Goal: Task Accomplishment & Management: Complete application form

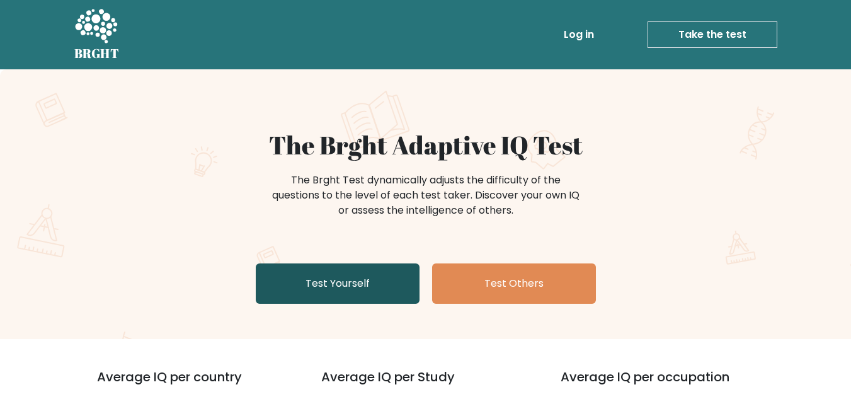
click at [394, 279] on link "Test Yourself" at bounding box center [338, 283] width 164 height 40
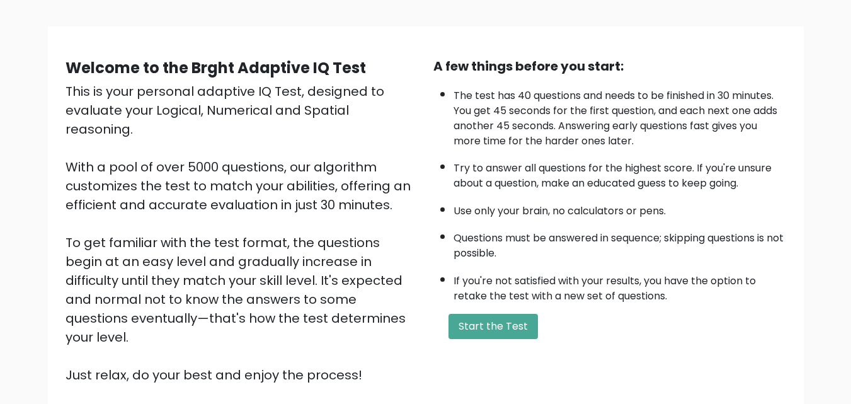
scroll to position [72, 0]
click at [493, 333] on button "Start the Test" at bounding box center [493, 326] width 89 height 25
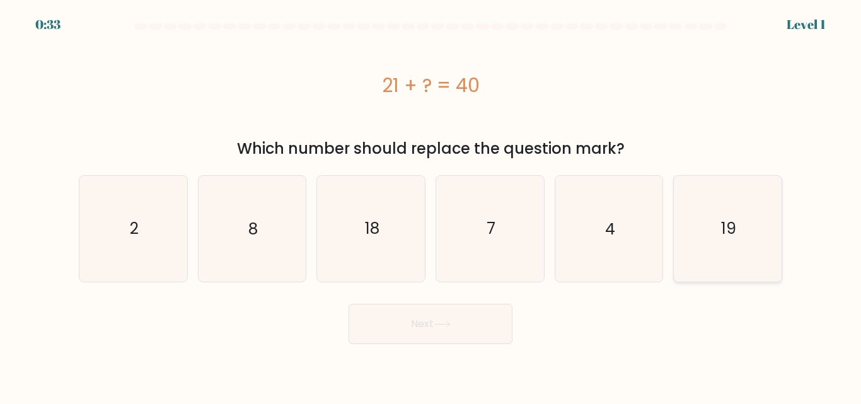
click at [727, 236] on text "19" at bounding box center [728, 228] width 15 height 22
click at [431, 205] on input "f. 19" at bounding box center [430, 203] width 1 height 3
radio input "true"
click at [469, 330] on button "Next" at bounding box center [430, 324] width 164 height 40
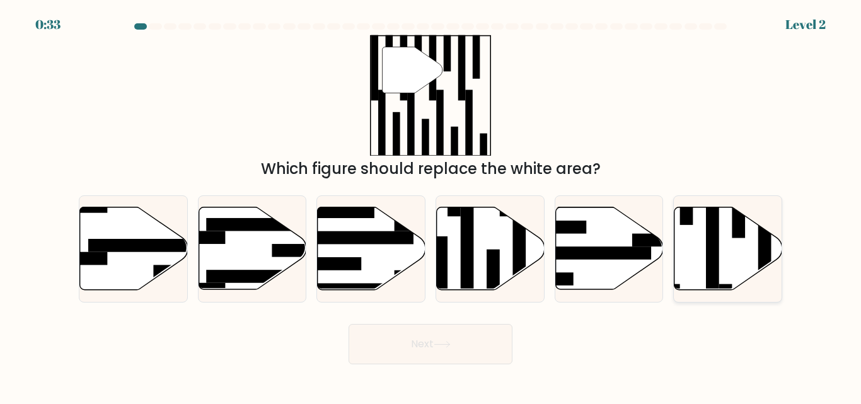
click at [703, 249] on icon at bounding box center [728, 248] width 108 height 83
click at [431, 205] on input "f." at bounding box center [430, 203] width 1 height 3
radio input "true"
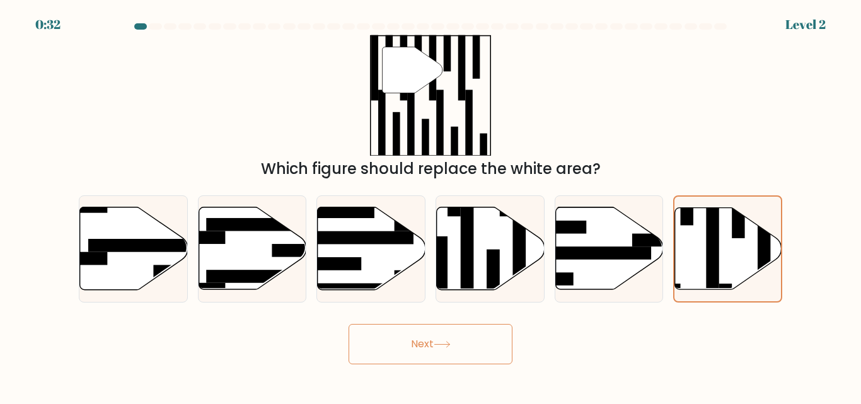
click at [474, 334] on button "Next" at bounding box center [430, 344] width 164 height 40
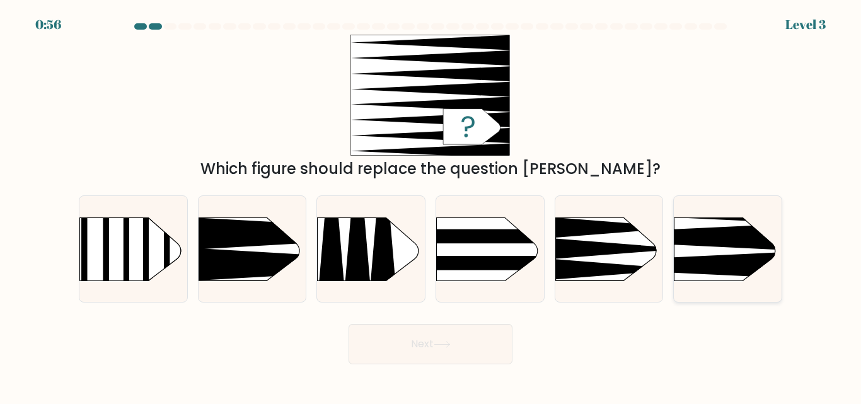
click at [694, 238] on icon at bounding box center [651, 237] width 280 height 26
click at [431, 205] on input "f." at bounding box center [430, 203] width 1 height 3
radio input "true"
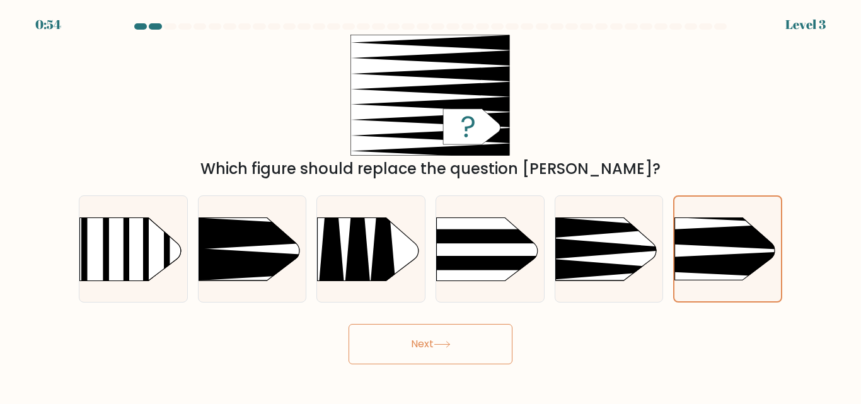
click at [449, 359] on button "Next" at bounding box center [430, 344] width 164 height 40
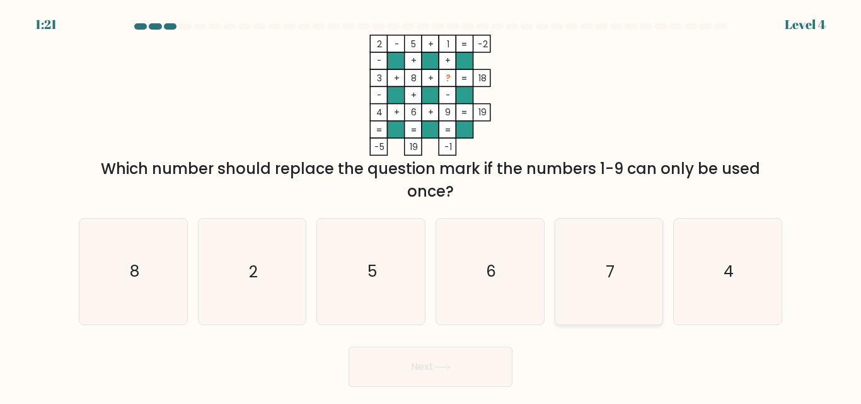
click at [623, 244] on icon "7" at bounding box center [608, 271] width 105 height 105
click at [431, 205] on input "e. 7" at bounding box center [430, 203] width 1 height 3
radio input "true"
click at [451, 364] on icon at bounding box center [442, 367] width 17 height 7
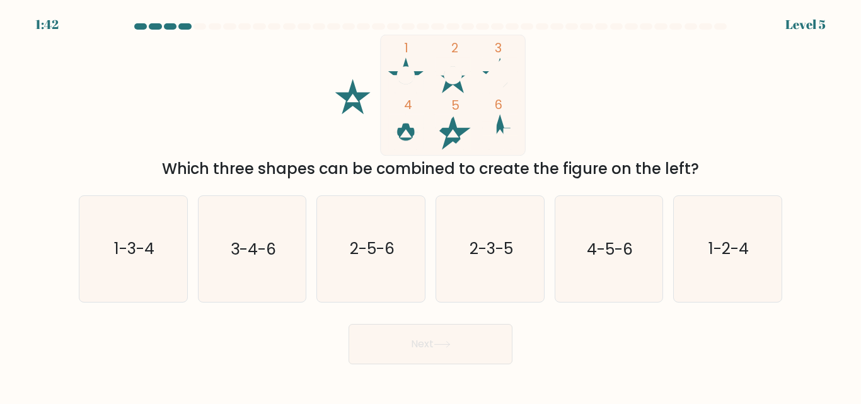
click at [407, 72] on circle at bounding box center [406, 76] width 18 height 18
click at [715, 242] on text "1-2-4" at bounding box center [728, 249] width 40 height 22
click at [431, 205] on input "f. 1-2-4" at bounding box center [430, 203] width 1 height 3
radio input "true"
click at [449, 339] on button "Next" at bounding box center [430, 344] width 164 height 40
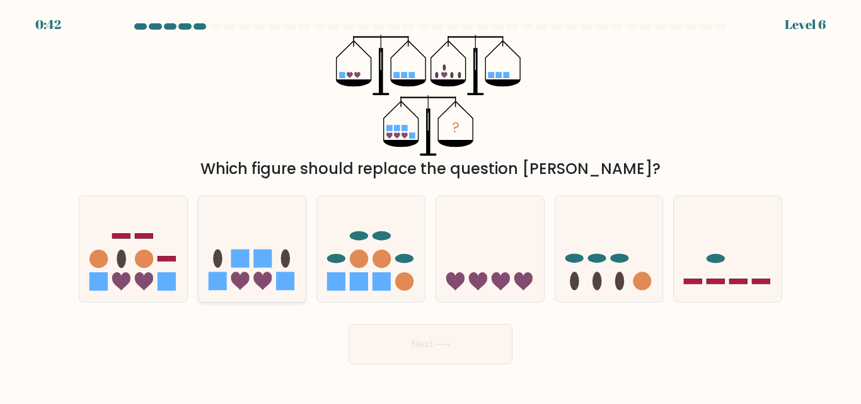
click at [270, 229] on icon at bounding box center [253, 248] width 108 height 89
click at [430, 205] on input "b." at bounding box center [430, 203] width 1 height 3
radio input "true"
click at [470, 350] on button "Next" at bounding box center [430, 344] width 164 height 40
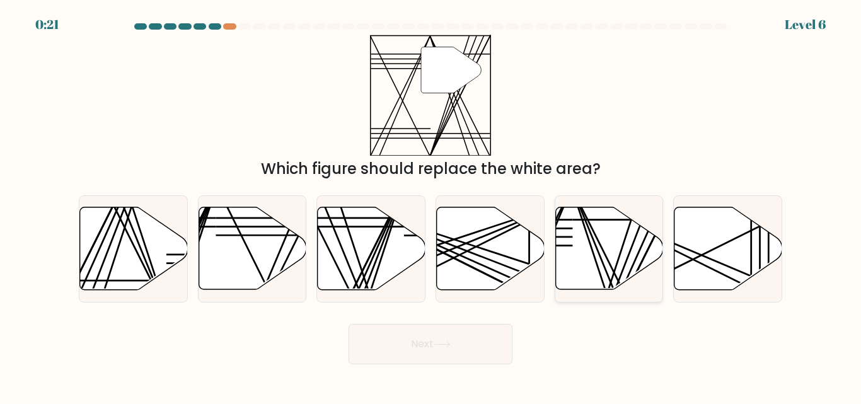
click at [584, 251] on icon at bounding box center [609, 248] width 108 height 83
click at [431, 205] on input "e." at bounding box center [430, 203] width 1 height 3
radio input "true"
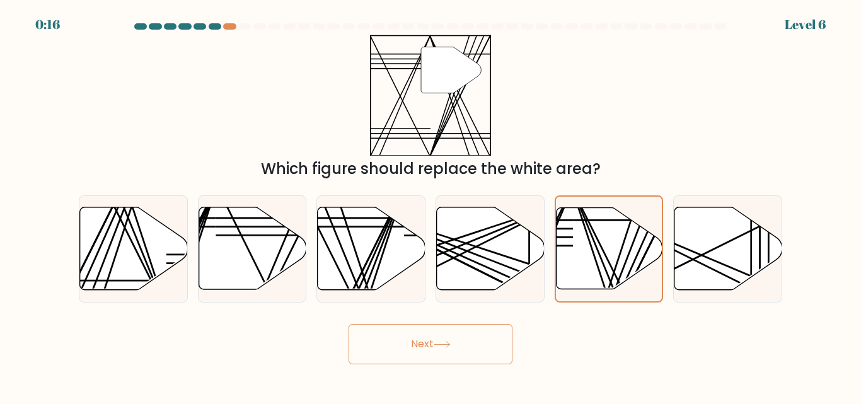
click at [494, 331] on button "Next" at bounding box center [430, 344] width 164 height 40
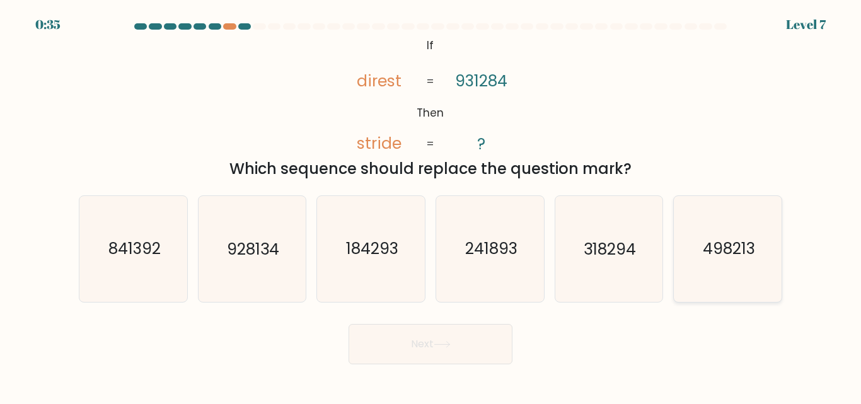
click at [688, 288] on icon "498213" at bounding box center [727, 248] width 105 height 105
click at [431, 205] on input "f. 498213" at bounding box center [430, 203] width 1 height 3
radio input "true"
click at [487, 333] on button "Next" at bounding box center [430, 344] width 164 height 40
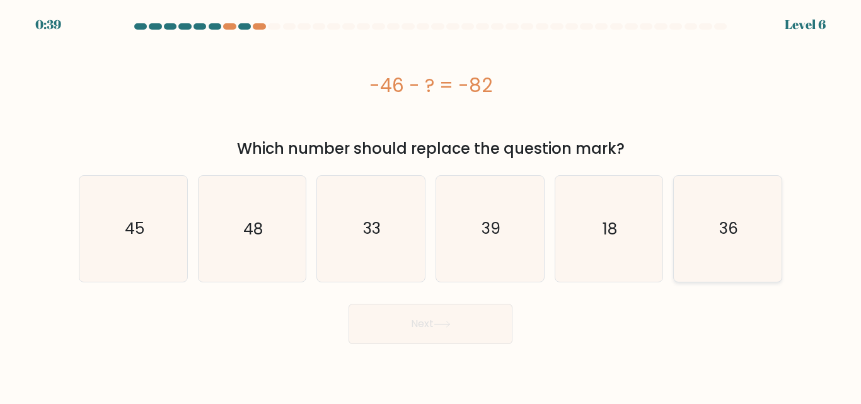
click at [715, 213] on icon "36" at bounding box center [727, 228] width 105 height 105
click at [431, 205] on input "f. 36" at bounding box center [430, 203] width 1 height 3
radio input "true"
click at [493, 311] on button "Next" at bounding box center [430, 324] width 164 height 40
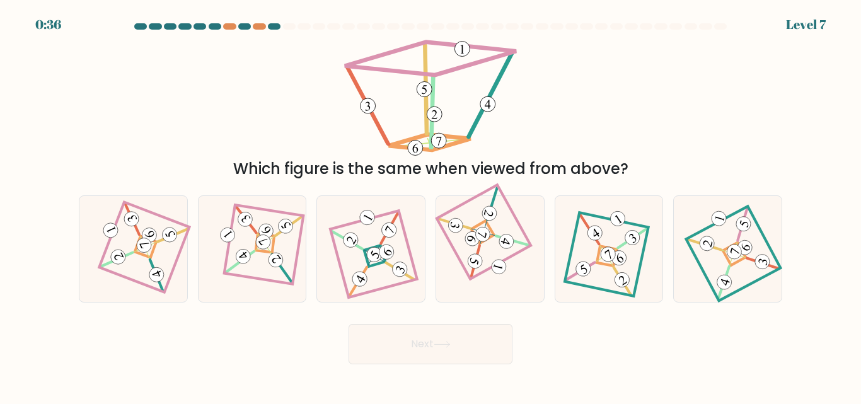
click at [492, 312] on form at bounding box center [430, 193] width 861 height 341
click at [135, 257] on icon at bounding box center [133, 249] width 72 height 84
click at [430, 205] on input "a." at bounding box center [430, 203] width 1 height 3
radio input "true"
click at [405, 347] on button "Next" at bounding box center [430, 344] width 164 height 40
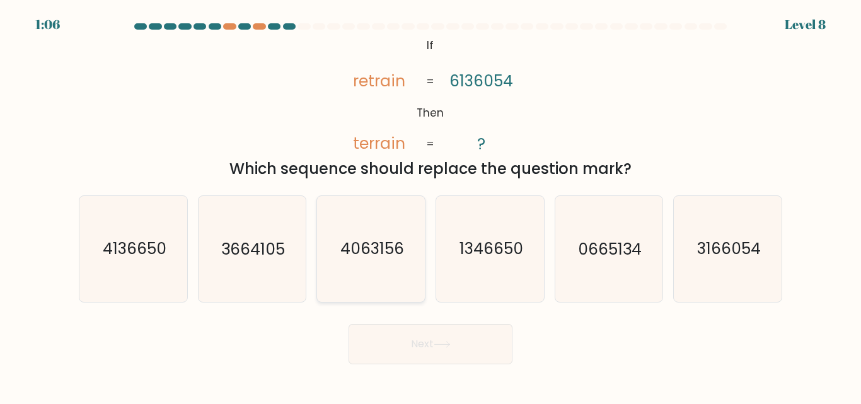
click at [365, 253] on text "4063156" at bounding box center [372, 249] width 64 height 22
click at [430, 205] on input "c. 4063156" at bounding box center [430, 203] width 1 height 3
radio input "true"
click at [403, 354] on button "Next" at bounding box center [430, 344] width 164 height 40
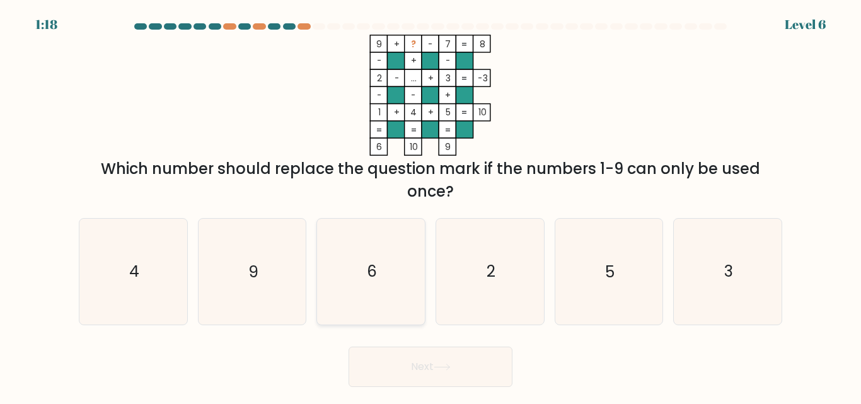
click at [367, 238] on icon "6" at bounding box center [370, 271] width 105 height 105
click at [430, 205] on input "c. 6" at bounding box center [430, 203] width 1 height 3
radio input "true"
click at [424, 360] on button "Next" at bounding box center [430, 367] width 164 height 40
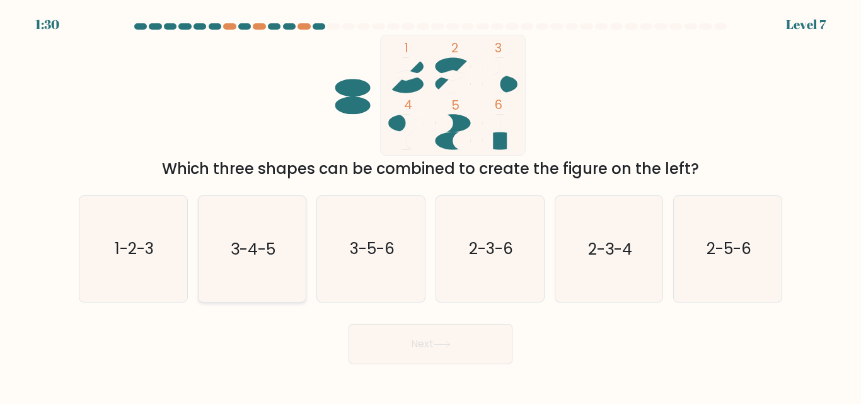
click at [306, 215] on div "3-4-5" at bounding box center [252, 248] width 109 height 106
click at [430, 205] on input "b. 3-4-5" at bounding box center [430, 203] width 1 height 3
radio input "true"
click at [423, 346] on button "Next" at bounding box center [430, 344] width 164 height 40
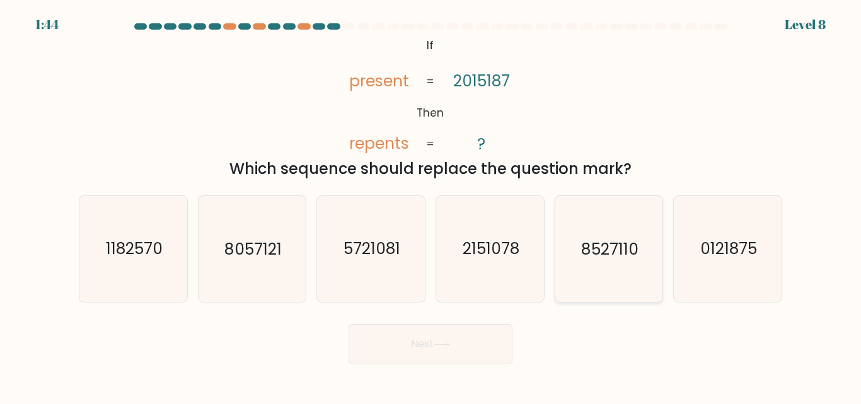
click at [609, 241] on text "8527110" at bounding box center [610, 249] width 57 height 22
click at [431, 205] on input "e. 8527110" at bounding box center [430, 203] width 1 height 3
radio input "true"
click at [459, 348] on button "Next" at bounding box center [430, 344] width 164 height 40
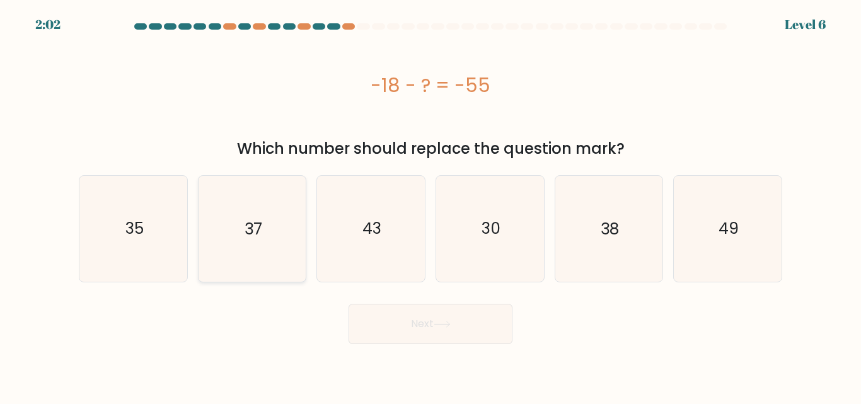
click at [273, 193] on icon "37" at bounding box center [251, 228] width 105 height 105
click at [430, 202] on input "b. 37" at bounding box center [430, 203] width 1 height 3
radio input "true"
click at [396, 313] on button "Next" at bounding box center [430, 324] width 164 height 40
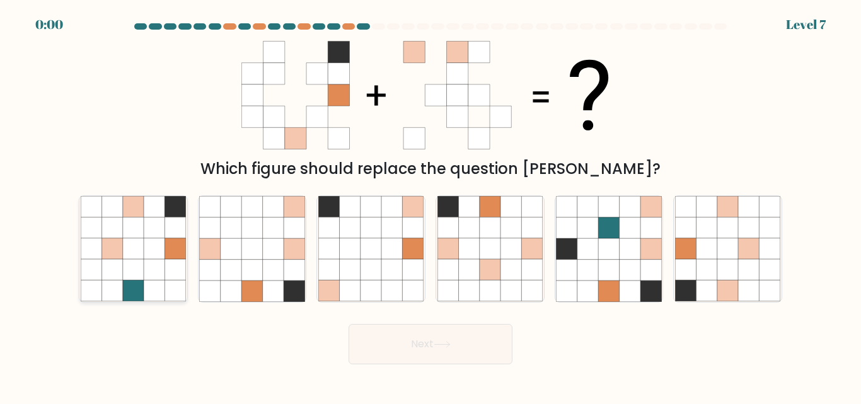
click at [155, 226] on icon at bounding box center [154, 227] width 21 height 21
click at [430, 205] on input "a." at bounding box center [430, 203] width 1 height 3
radio input "true"
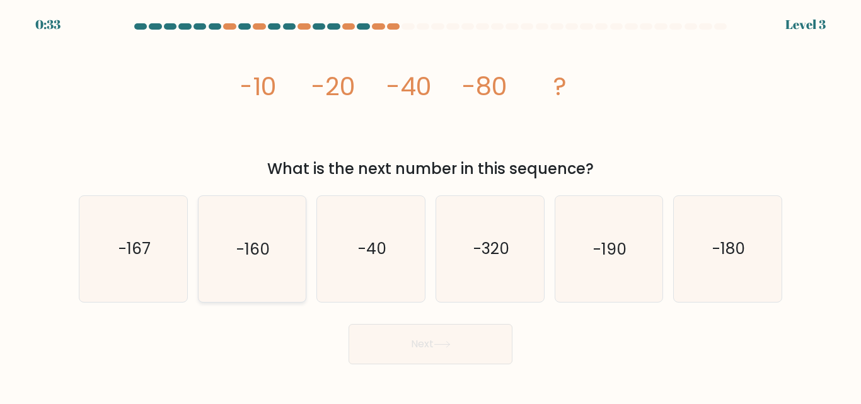
click at [261, 251] on text "-160" at bounding box center [252, 249] width 33 height 22
click at [430, 205] on input "b. -160" at bounding box center [430, 203] width 1 height 3
radio input "true"
click at [382, 348] on button "Next" at bounding box center [430, 344] width 164 height 40
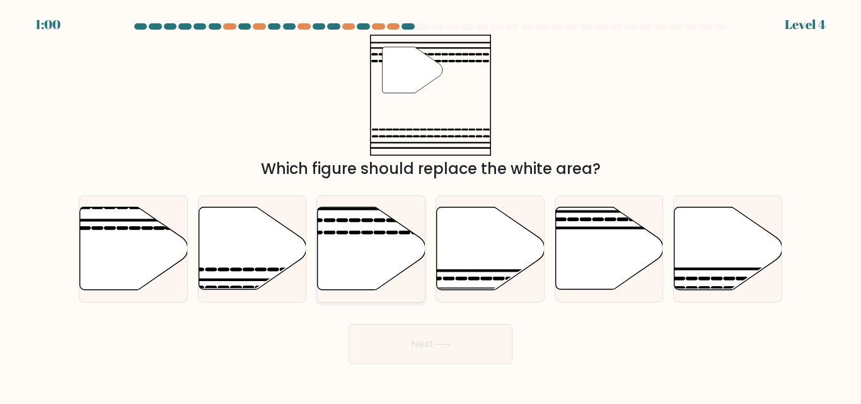
click at [374, 248] on icon at bounding box center [372, 248] width 108 height 83
click at [430, 205] on input "c." at bounding box center [430, 203] width 1 height 3
radio input "true"
click at [374, 352] on button "Next" at bounding box center [430, 344] width 164 height 40
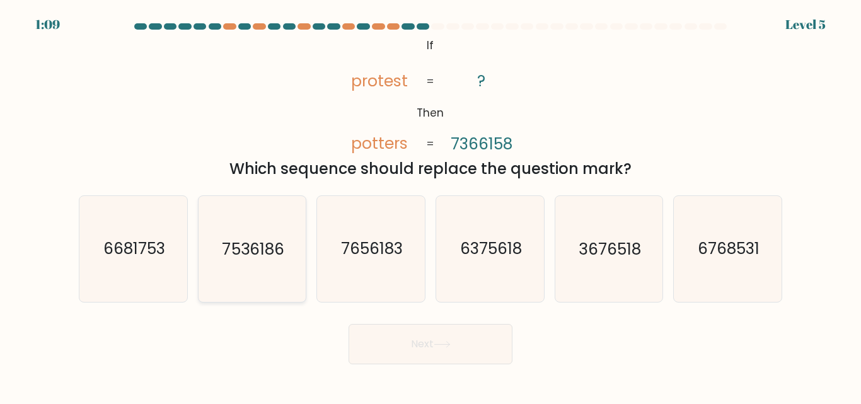
click at [222, 256] on text "7536186" at bounding box center [253, 249] width 62 height 22
click at [430, 205] on input "b. 7536186" at bounding box center [430, 203] width 1 height 3
radio input "true"
click at [379, 349] on button "Next" at bounding box center [430, 344] width 164 height 40
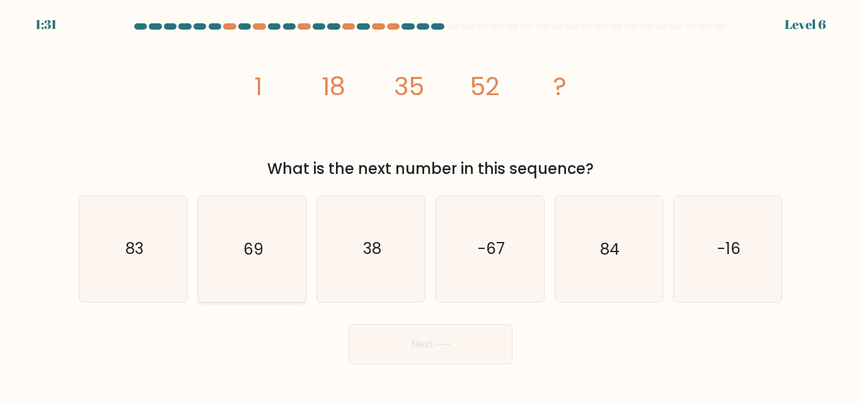
click at [270, 288] on icon "69" at bounding box center [251, 248] width 105 height 105
click at [430, 205] on input "b. 69" at bounding box center [430, 203] width 1 height 3
radio input "true"
click at [363, 348] on button "Next" at bounding box center [430, 344] width 164 height 40
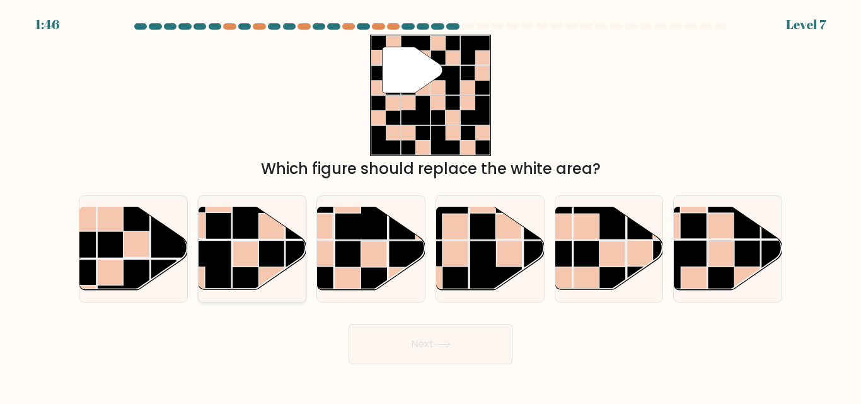
click at [272, 262] on rect at bounding box center [258, 267] width 52 height 52
click at [430, 205] on input "b." at bounding box center [430, 203] width 1 height 3
radio input "true"
click at [376, 352] on button "Next" at bounding box center [430, 344] width 164 height 40
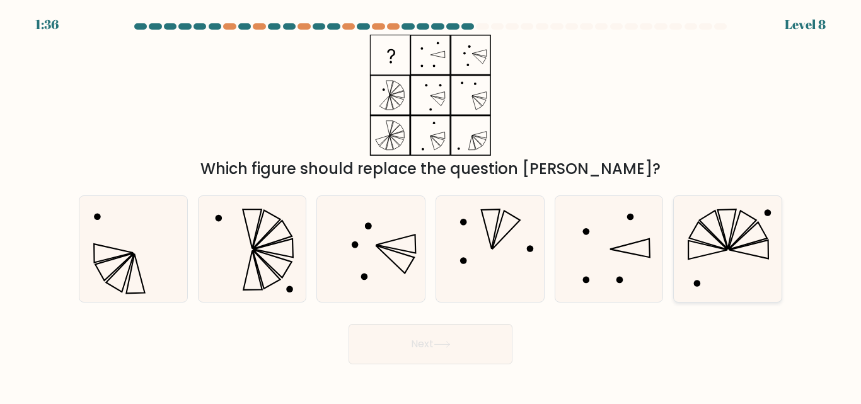
click at [735, 250] on icon at bounding box center [727, 248] width 105 height 105
click at [431, 205] on input "f." at bounding box center [430, 203] width 1 height 3
radio input "true"
click at [447, 345] on icon at bounding box center [442, 344] width 17 height 7
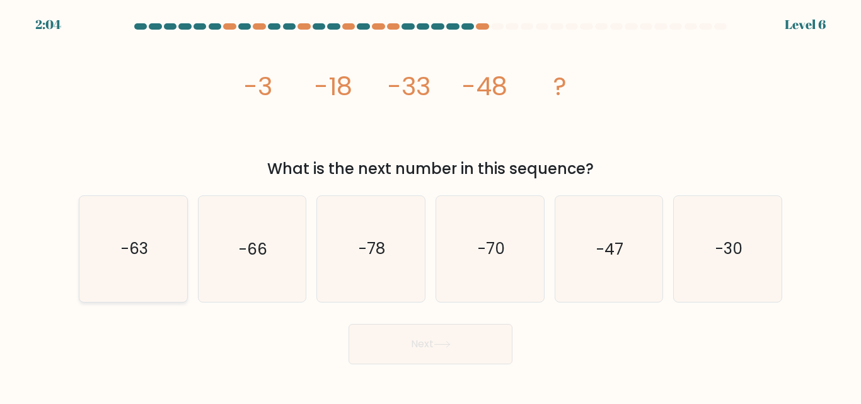
click at [151, 280] on icon "-63" at bounding box center [133, 248] width 105 height 105
click at [430, 205] on input "a. -63" at bounding box center [430, 203] width 1 height 3
radio input "true"
click at [403, 335] on button "Next" at bounding box center [430, 344] width 164 height 40
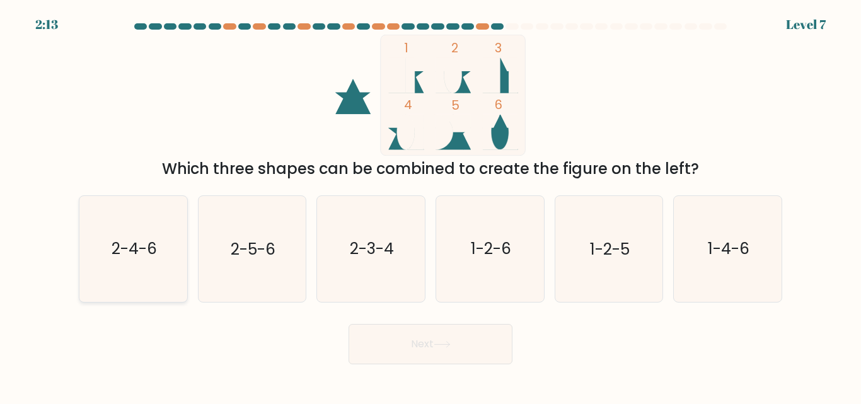
click at [155, 258] on text "2-4-6" at bounding box center [134, 249] width 45 height 22
click at [430, 205] on input "a. 2-4-6" at bounding box center [430, 203] width 1 height 3
radio input "true"
click at [420, 338] on button "Next" at bounding box center [430, 344] width 164 height 40
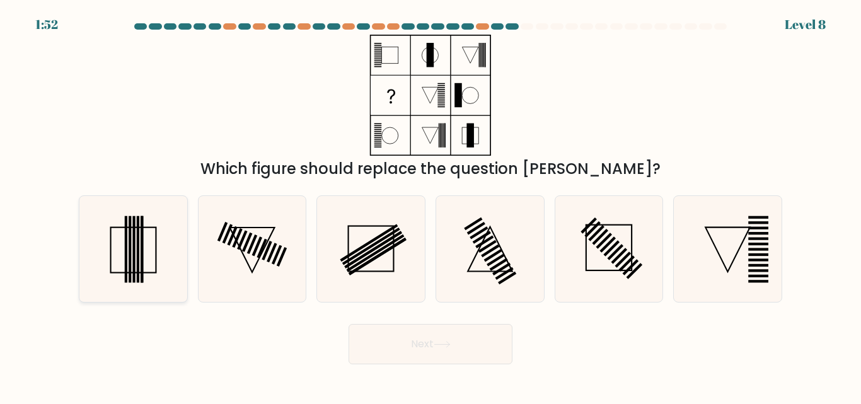
click at [129, 243] on rect at bounding box center [130, 249] width 3 height 67
click at [430, 205] on input "a." at bounding box center [430, 203] width 1 height 3
radio input "true"
click at [362, 347] on button "Next" at bounding box center [430, 344] width 164 height 40
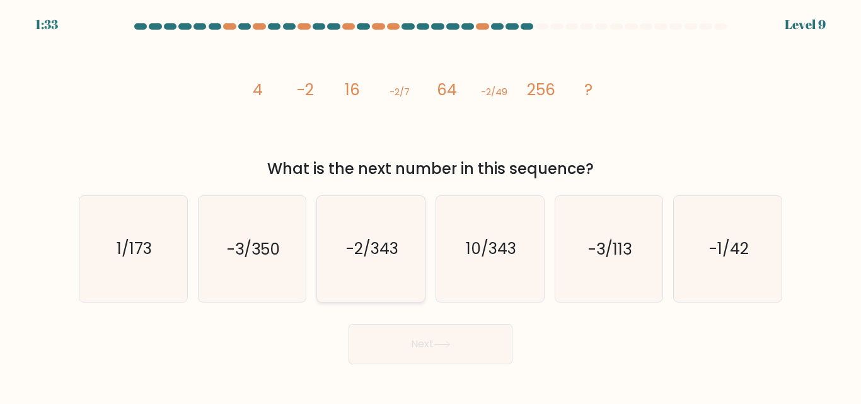
click at [372, 257] on text "-2/343" at bounding box center [372, 249] width 52 height 22
click at [430, 205] on input "c. -2/343" at bounding box center [430, 203] width 1 height 3
radio input "true"
click at [398, 347] on button "Next" at bounding box center [430, 344] width 164 height 40
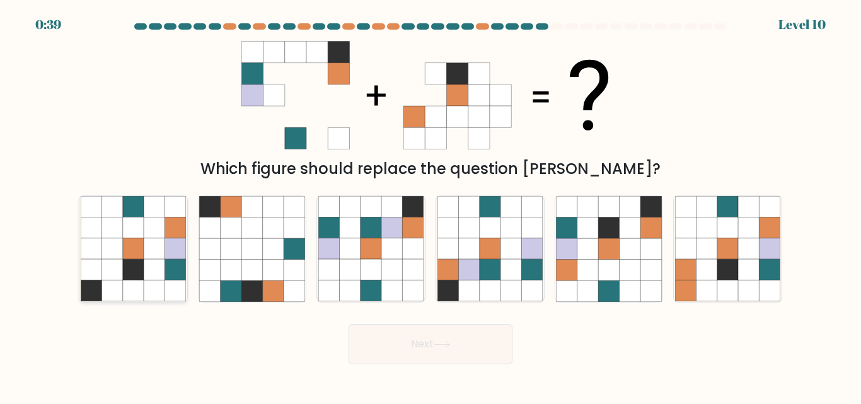
click at [108, 243] on icon at bounding box center [111, 249] width 21 height 21
click at [430, 205] on input "a." at bounding box center [430, 203] width 1 height 3
radio input "true"
click at [360, 334] on button "Next" at bounding box center [430, 344] width 164 height 40
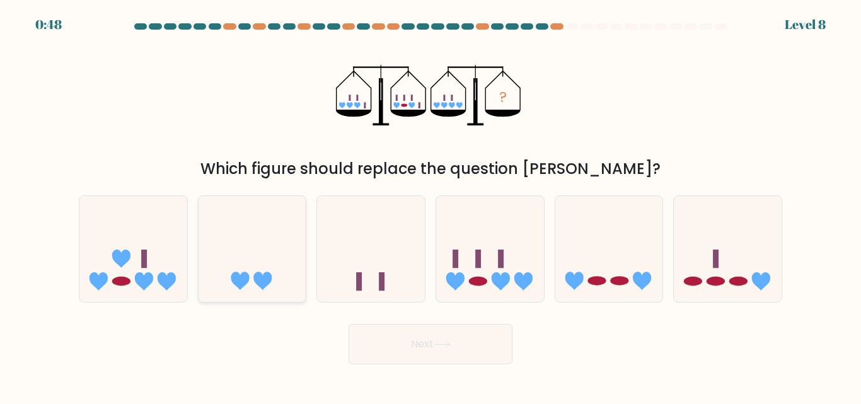
click at [263, 252] on icon at bounding box center [253, 248] width 108 height 89
click at [430, 205] on input "b." at bounding box center [430, 203] width 1 height 3
radio input "true"
click at [366, 256] on icon at bounding box center [371, 248] width 108 height 89
click at [430, 205] on input "c." at bounding box center [430, 203] width 1 height 3
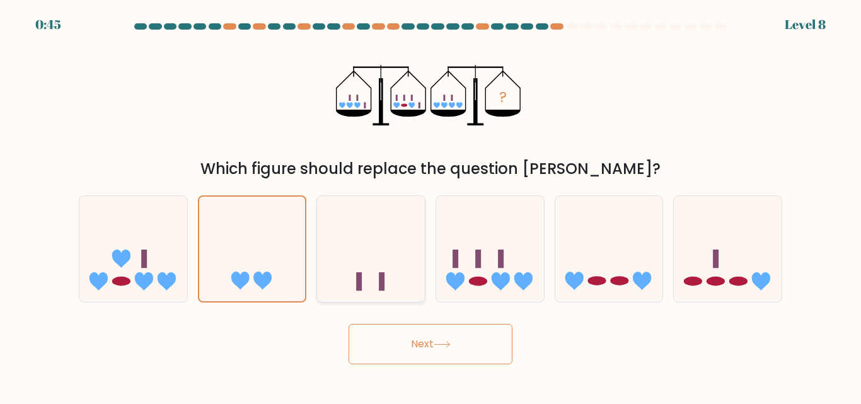
radio input "true"
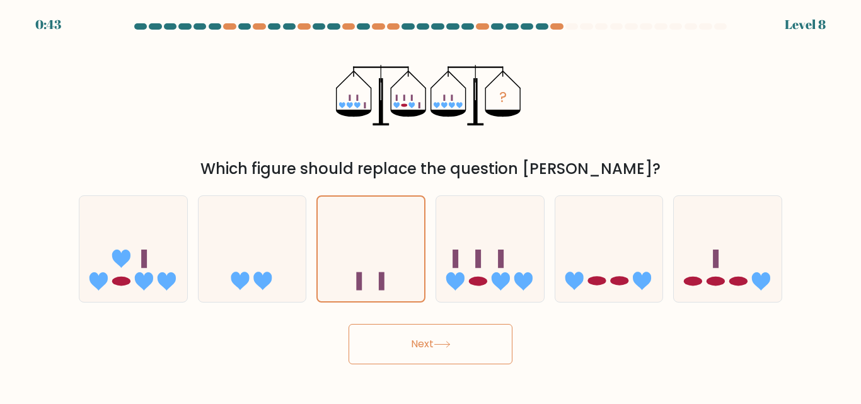
click at [378, 357] on button "Next" at bounding box center [430, 344] width 164 height 40
click at [379, 357] on button "Next" at bounding box center [430, 344] width 164 height 40
click at [379, 347] on button "Next" at bounding box center [430, 344] width 164 height 40
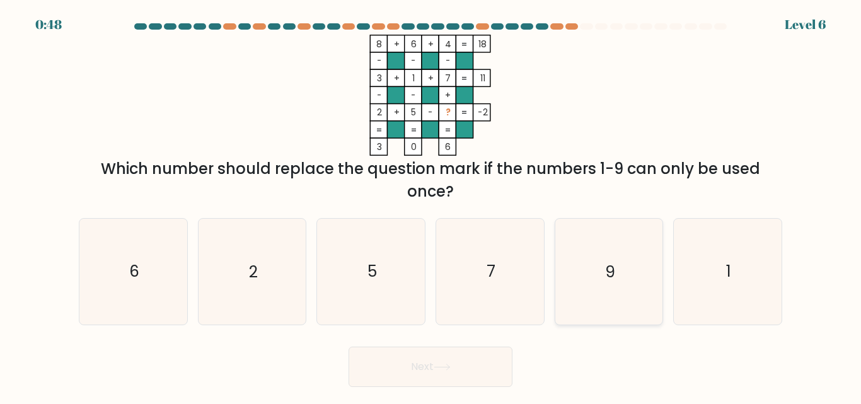
click at [589, 265] on icon "9" at bounding box center [608, 271] width 105 height 105
click at [431, 205] on input "e. 9" at bounding box center [430, 203] width 1 height 3
radio input "true"
click at [418, 363] on button "Next" at bounding box center [430, 367] width 164 height 40
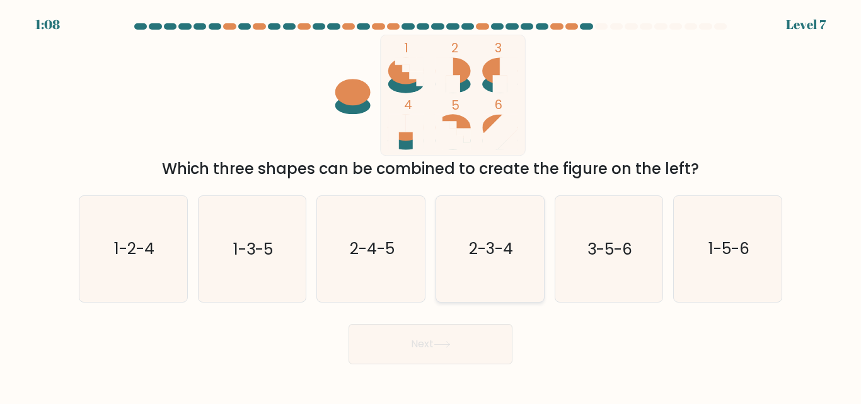
click at [519, 243] on icon "2-3-4" at bounding box center [489, 248] width 105 height 105
click at [431, 205] on input "d. 2-3-4" at bounding box center [430, 203] width 1 height 3
radio input "true"
click at [459, 352] on button "Next" at bounding box center [430, 344] width 164 height 40
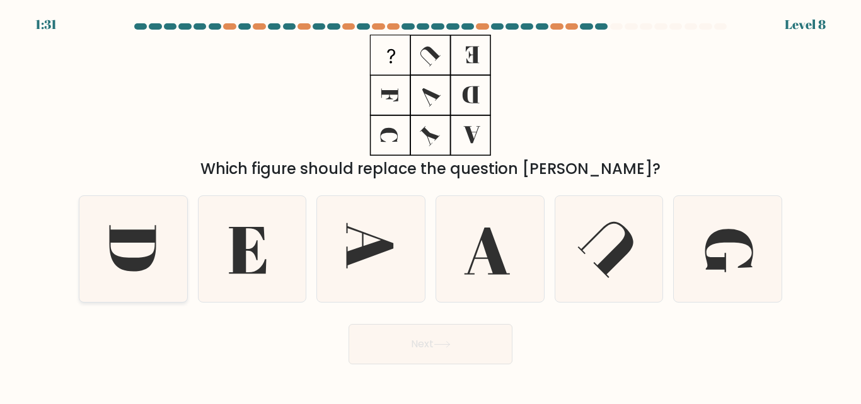
click at [148, 232] on icon at bounding box center [132, 249] width 47 height 46
click at [430, 205] on input "a." at bounding box center [430, 203] width 1 height 3
radio input "true"
click at [402, 349] on button "Next" at bounding box center [430, 344] width 164 height 40
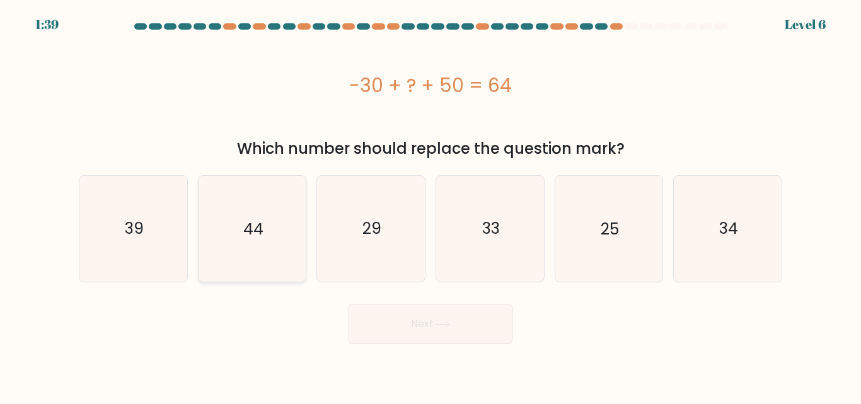
click at [273, 250] on icon "44" at bounding box center [251, 228] width 105 height 105
click at [430, 205] on input "b. 44" at bounding box center [430, 203] width 1 height 3
radio input "true"
click at [354, 318] on button "Next" at bounding box center [430, 324] width 164 height 40
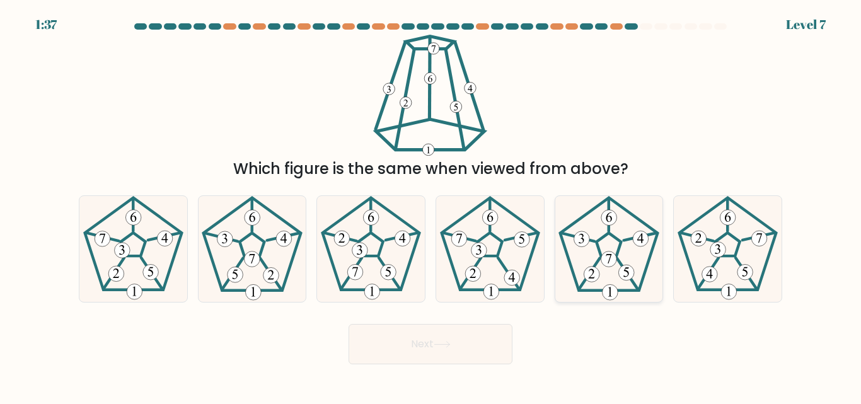
click at [608, 268] on icon at bounding box center [608, 248] width 105 height 105
click at [431, 205] on input "e." at bounding box center [430, 203] width 1 height 3
radio input "true"
click at [476, 347] on button "Next" at bounding box center [430, 344] width 164 height 40
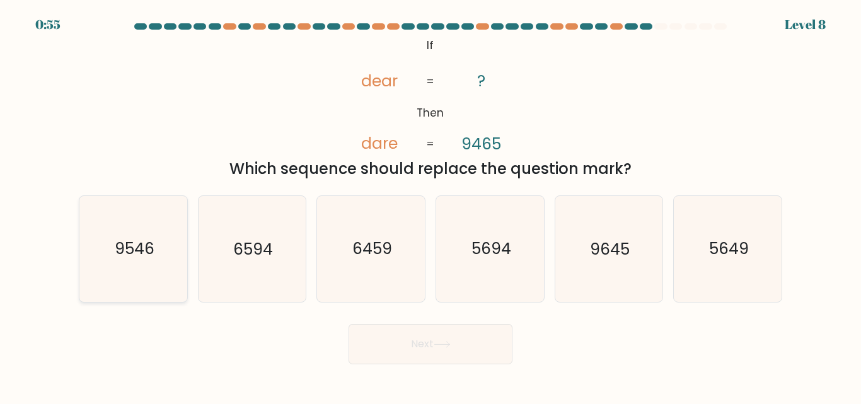
click at [142, 267] on icon "9546" at bounding box center [133, 248] width 105 height 105
click at [430, 205] on input "a. 9546" at bounding box center [430, 203] width 1 height 3
radio input "true"
click at [372, 351] on button "Next" at bounding box center [430, 344] width 164 height 40
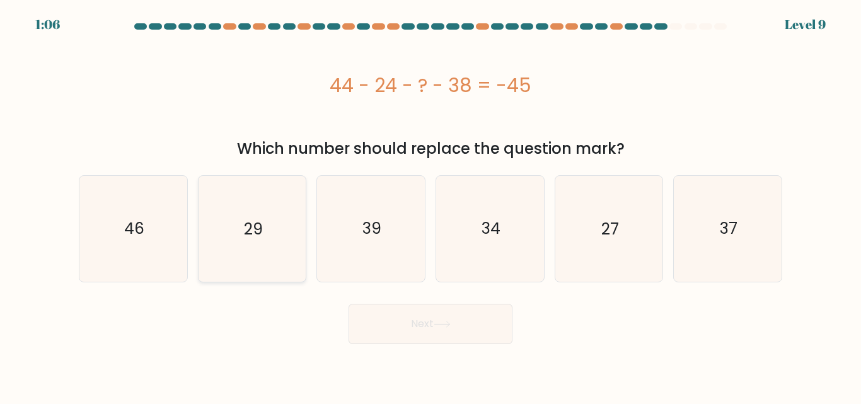
click at [253, 214] on icon "29" at bounding box center [251, 228] width 105 height 105
click at [430, 205] on input "b. 29" at bounding box center [430, 203] width 1 height 3
radio input "true"
click at [396, 322] on button "Next" at bounding box center [430, 324] width 164 height 40
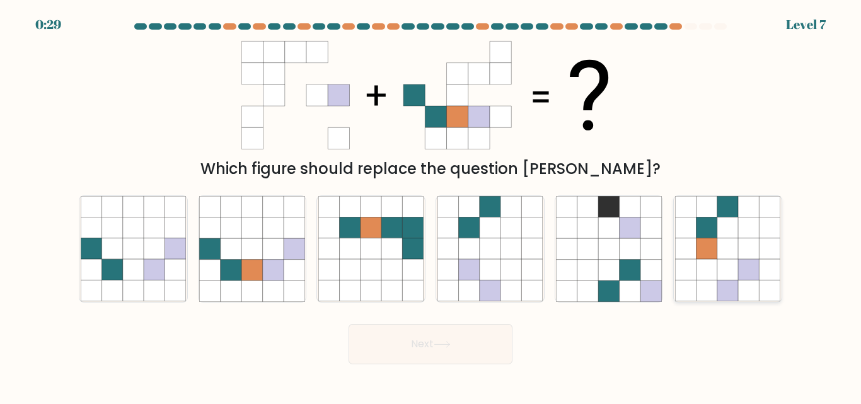
click at [707, 248] on icon at bounding box center [706, 249] width 21 height 21
click at [431, 205] on input "f." at bounding box center [430, 203] width 1 height 3
radio input "true"
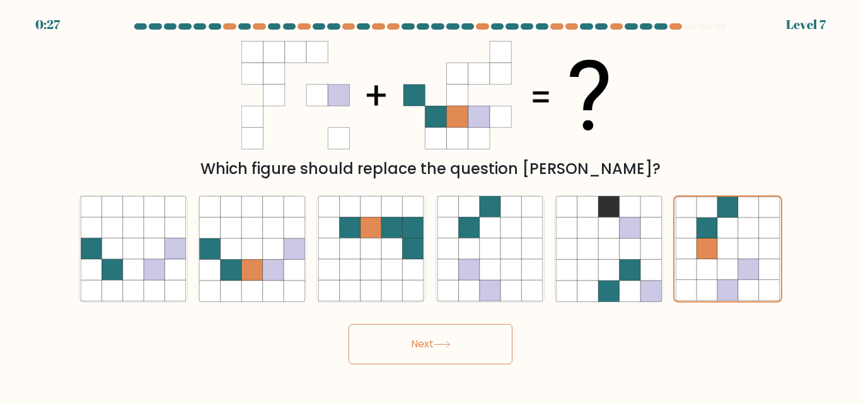
click at [473, 333] on button "Next" at bounding box center [430, 344] width 164 height 40
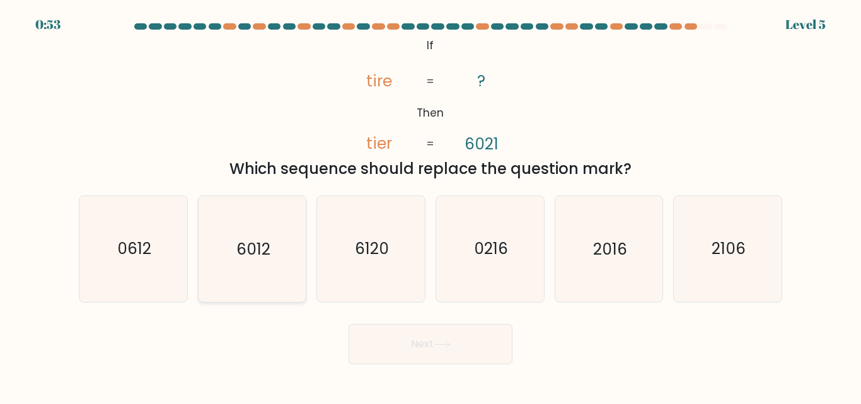
click at [244, 243] on text "6012" at bounding box center [253, 249] width 34 height 22
click at [430, 205] on input "b. 6012" at bounding box center [430, 203] width 1 height 3
radio input "true"
click at [389, 339] on button "Next" at bounding box center [430, 344] width 164 height 40
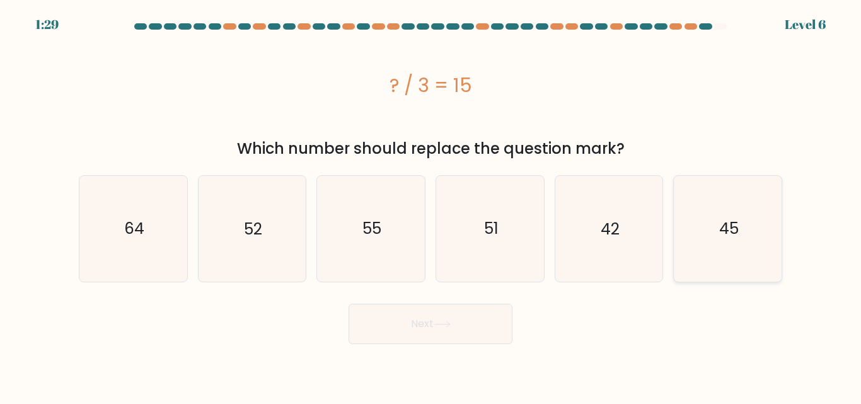
click at [694, 224] on icon "45" at bounding box center [727, 228] width 105 height 105
click at [431, 205] on input "f. 45" at bounding box center [430, 203] width 1 height 3
radio input "true"
click at [469, 330] on button "Next" at bounding box center [430, 324] width 164 height 40
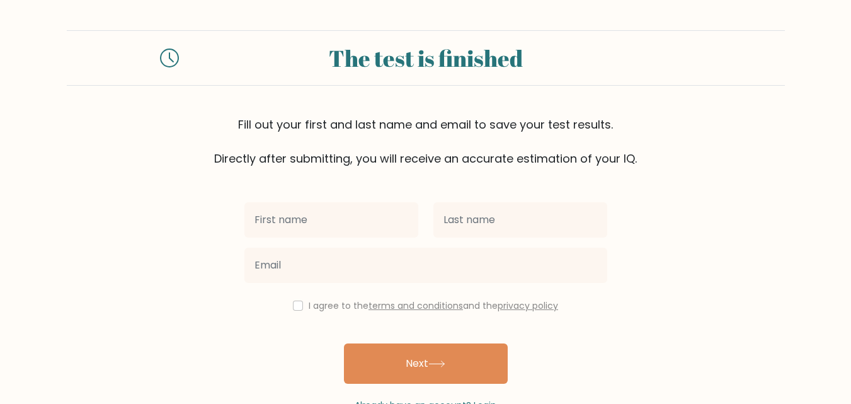
click at [337, 217] on input "text" at bounding box center [332, 219] width 174 height 35
type input "ELVIS"
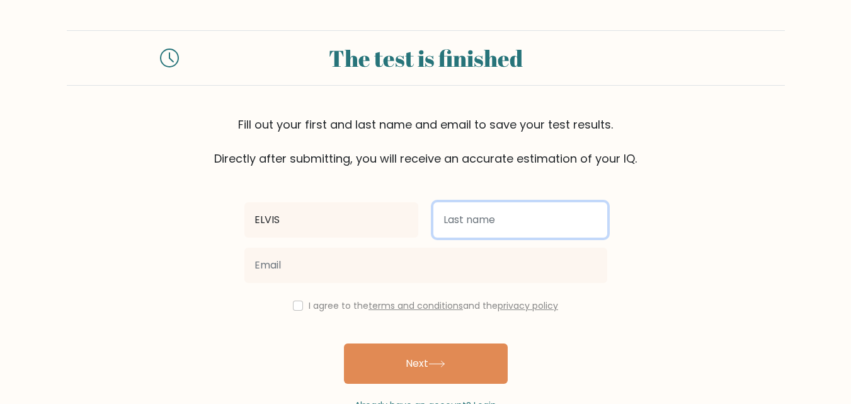
click at [467, 232] on input "text" at bounding box center [521, 219] width 174 height 35
type input "INYANGALA"
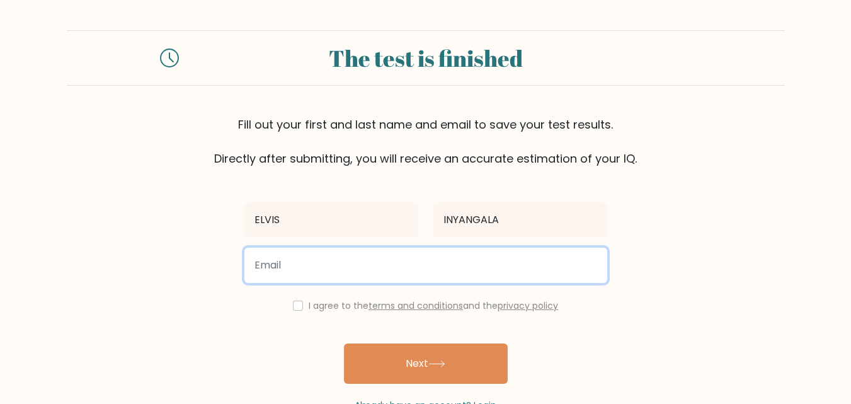
click at [381, 272] on input "email" at bounding box center [426, 265] width 363 height 35
type input "[EMAIL_ADDRESS][DOMAIN_NAME]"
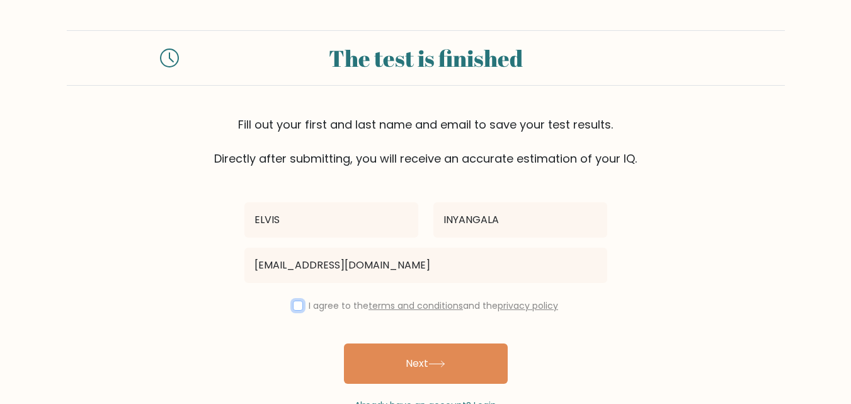
click at [296, 308] on input "checkbox" at bounding box center [298, 306] width 10 height 10
checkbox input "true"
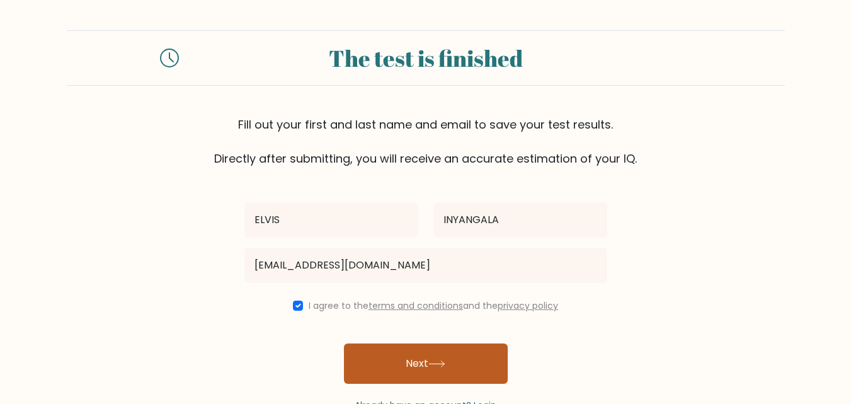
click at [387, 348] on button "Next" at bounding box center [426, 363] width 164 height 40
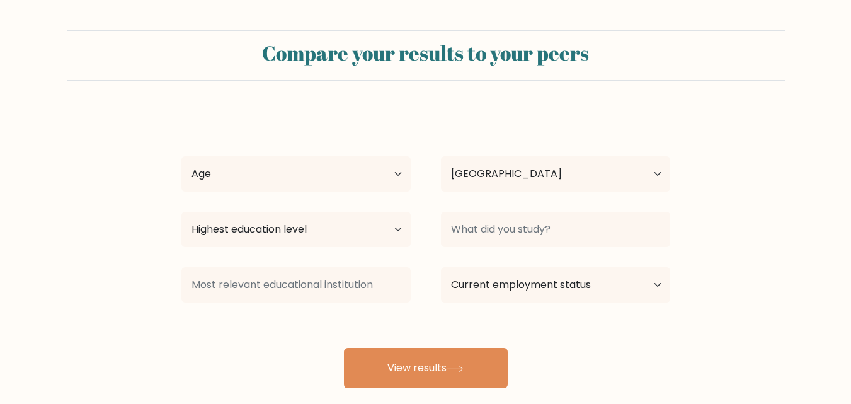
select select "KE"
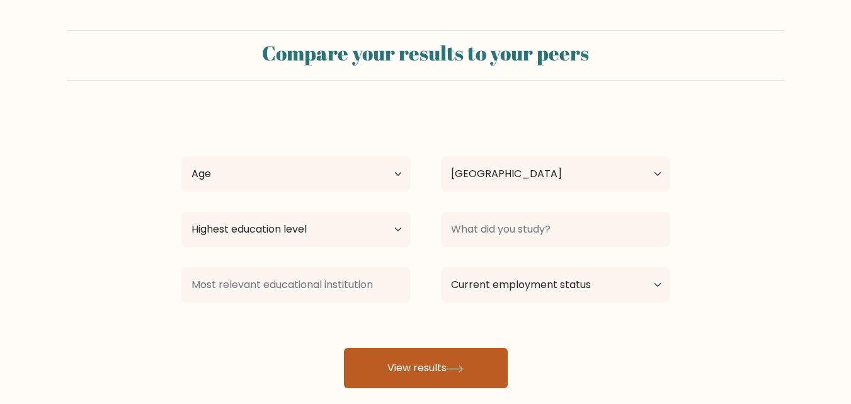
click at [414, 366] on button "View results" at bounding box center [426, 368] width 164 height 40
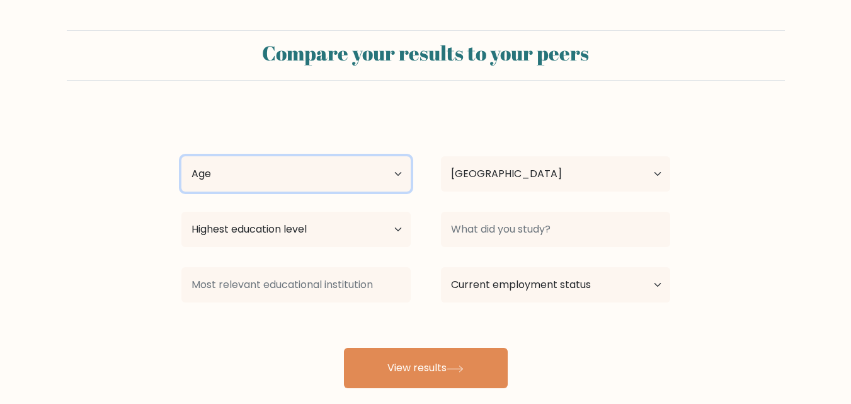
click at [398, 173] on select "Age Under 18 years old 18-24 years old 25-34 years old 35-44 years old 45-54 ye…" at bounding box center [295, 173] width 229 height 35
select select "18_24"
click at [181, 156] on select "Age Under 18 years old 18-24 years old 25-34 years old 35-44 years old 45-54 ye…" at bounding box center [295, 173] width 229 height 35
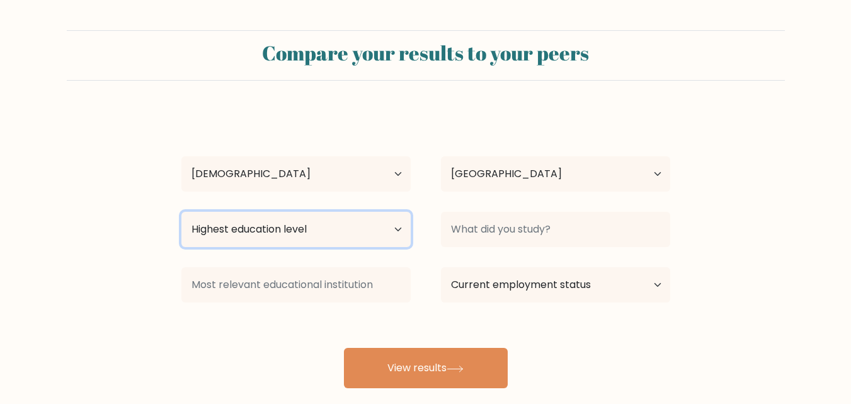
click at [393, 226] on select "Highest education level No schooling Primary Lower Secondary Upper Secondary Oc…" at bounding box center [295, 229] width 229 height 35
select select "bachelors_degree"
click at [181, 212] on select "Highest education level No schooling Primary Lower Secondary Upper Secondary Oc…" at bounding box center [295, 229] width 229 height 35
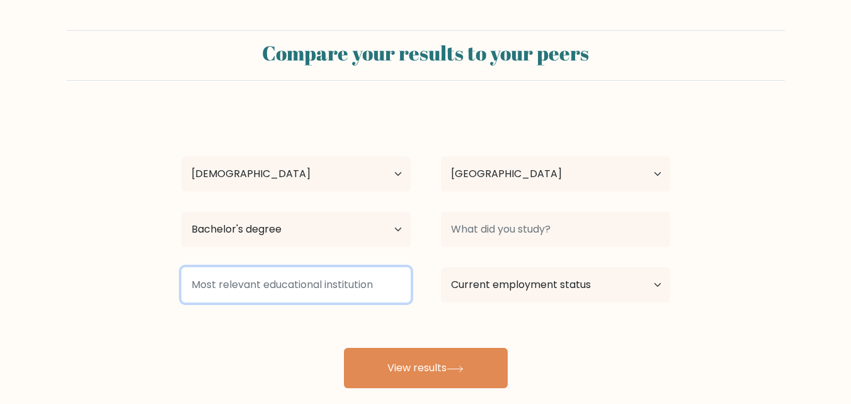
click at [326, 279] on input at bounding box center [295, 284] width 229 height 35
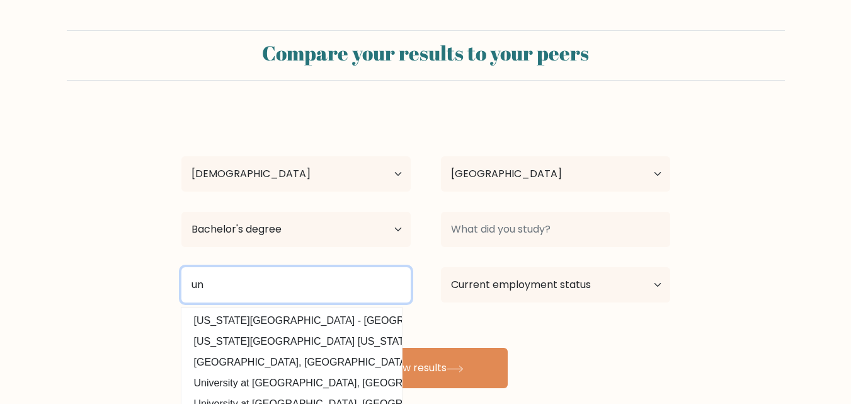
type input "u"
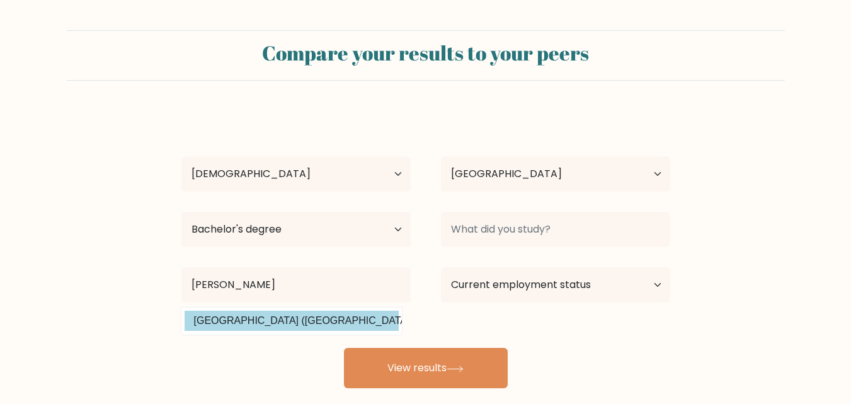
click at [282, 321] on div "ELVIS INYANGALA Age Under 18 years old 18-24 years old 25-34 years old 35-44 ye…" at bounding box center [426, 249] width 504 height 277
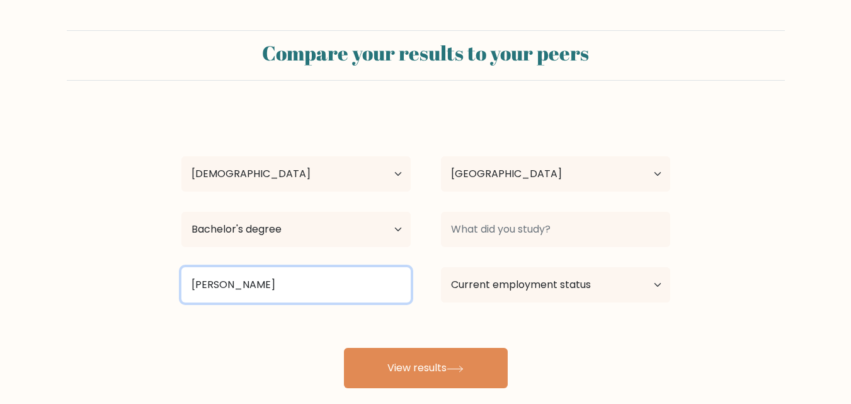
click at [299, 296] on input "eger" at bounding box center [295, 284] width 229 height 35
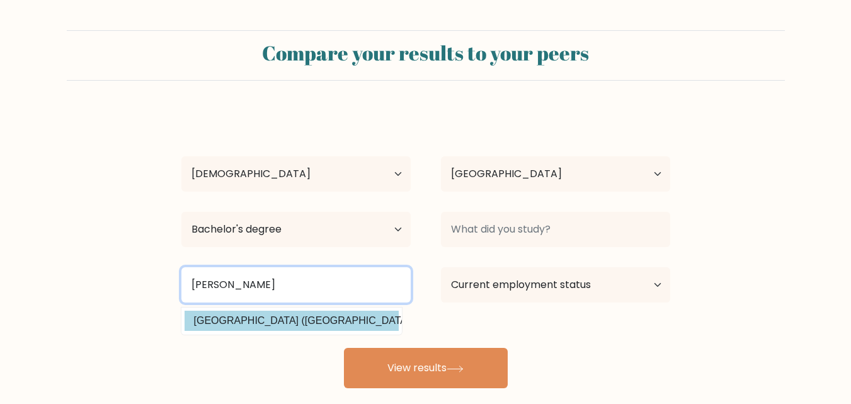
type input "egert"
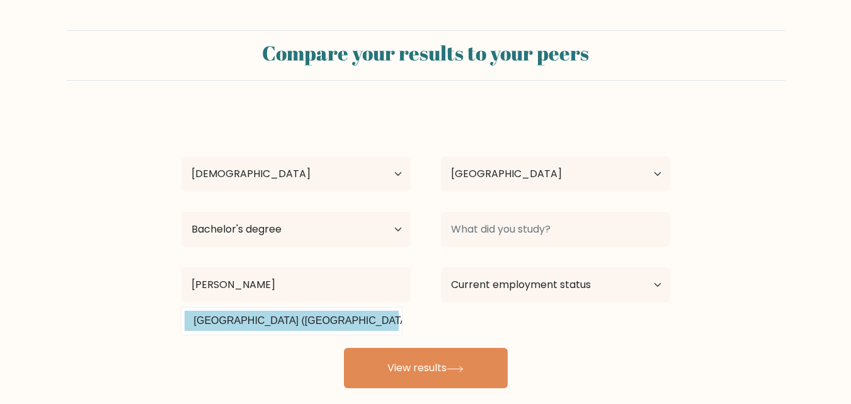
click at [273, 318] on div "ELVIS INYANGALA Age Under 18 years old 18-24 years old 25-34 years old 35-44 ye…" at bounding box center [426, 249] width 504 height 277
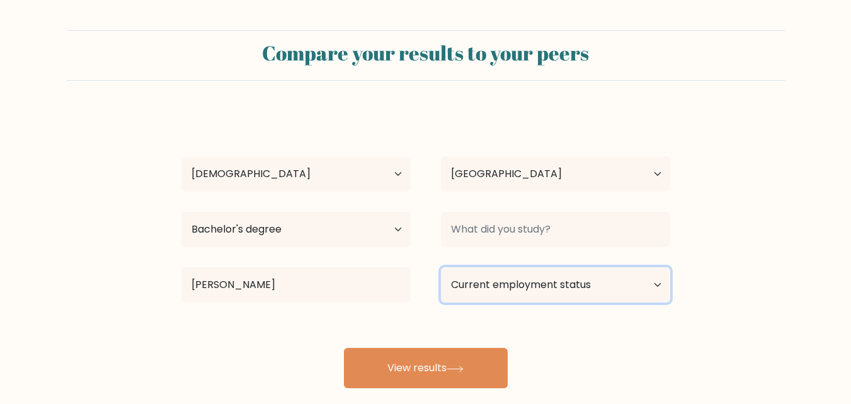
click at [478, 281] on select "Current employment status Employed Student Retired Other / prefer not to answer" at bounding box center [555, 284] width 229 height 35
select select "student"
click at [441, 267] on select "Current employment status Employed Student Retired Other / prefer not to answer" at bounding box center [555, 284] width 229 height 35
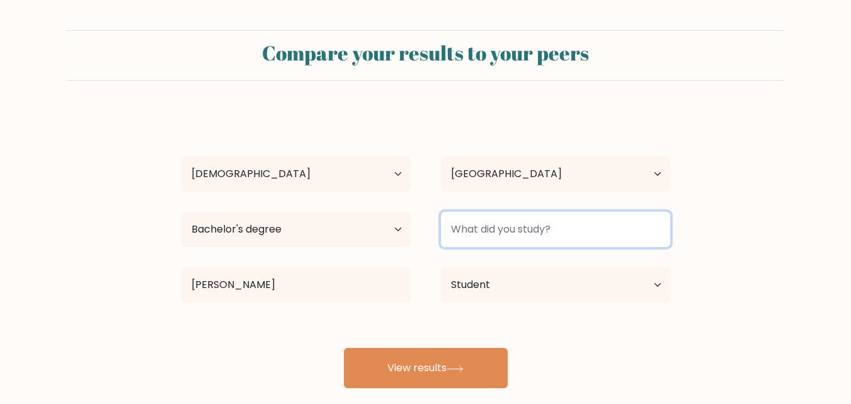
click at [515, 227] on input at bounding box center [555, 229] width 229 height 35
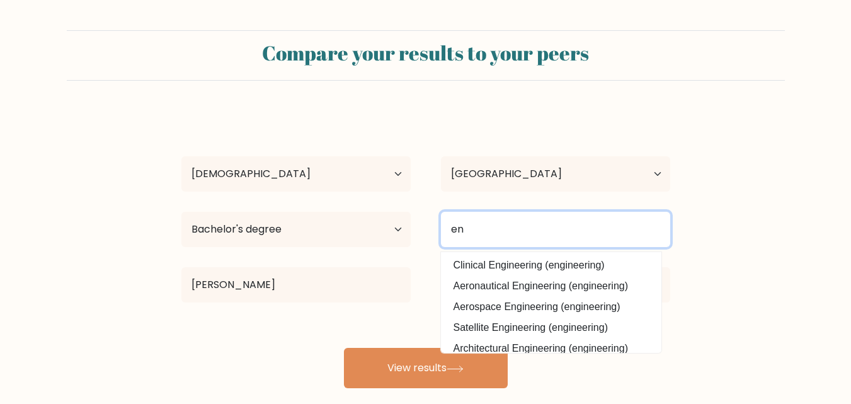
type input "e"
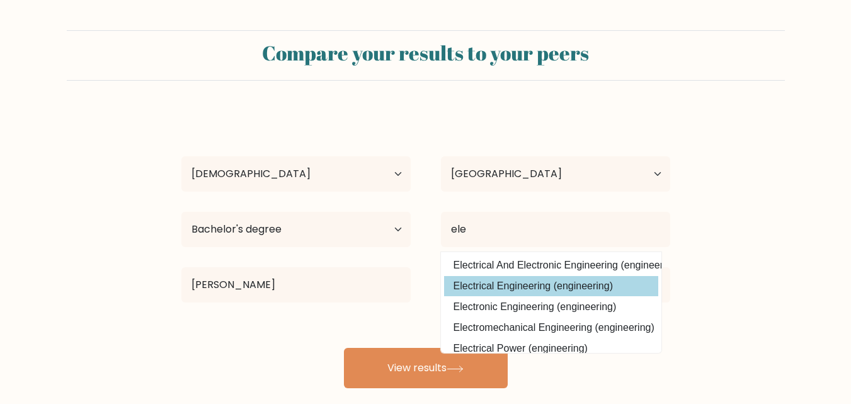
click at [486, 295] on div "ELVIS INYANGALA Age Under 18 years old 18-24 years old 25-34 years old 35-44 ye…" at bounding box center [426, 249] width 504 height 277
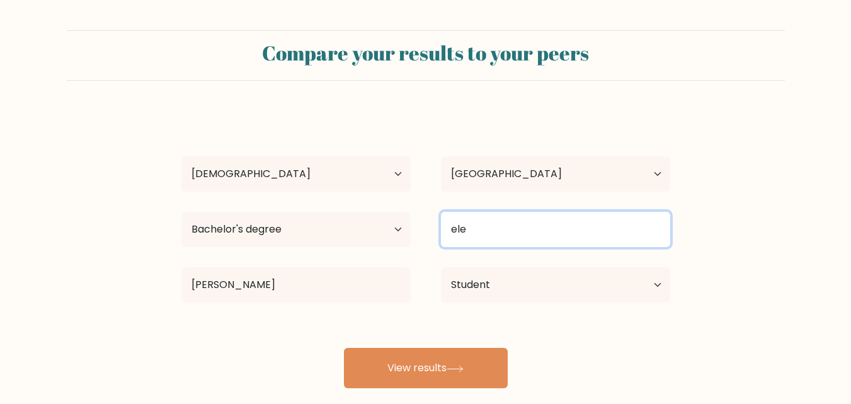
click at [485, 232] on input "ele" at bounding box center [555, 229] width 229 height 35
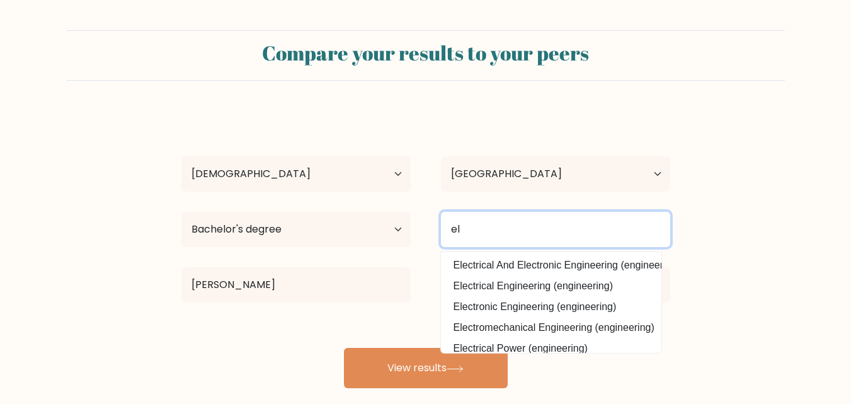
type input "e"
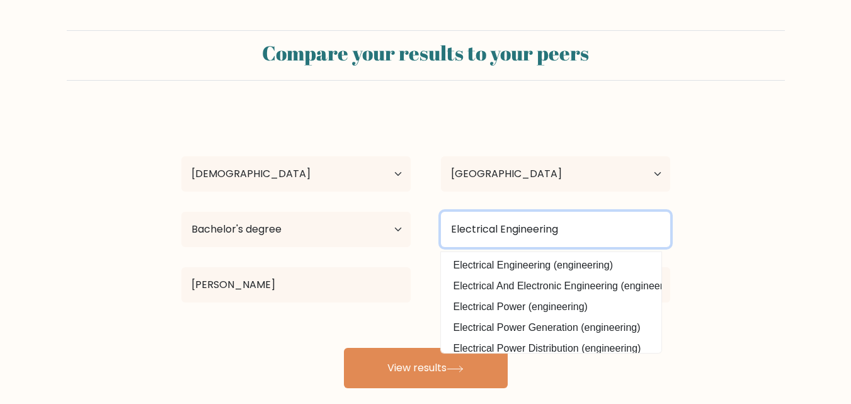
type input "Electrical Engineering"
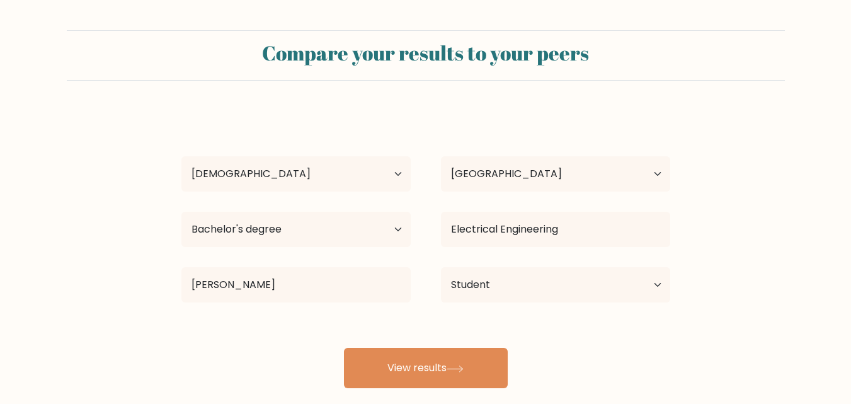
click at [595, 252] on div "Electrical Engineering Electrical Engineering (engineering) Electrical And Elec…" at bounding box center [556, 229] width 260 height 45
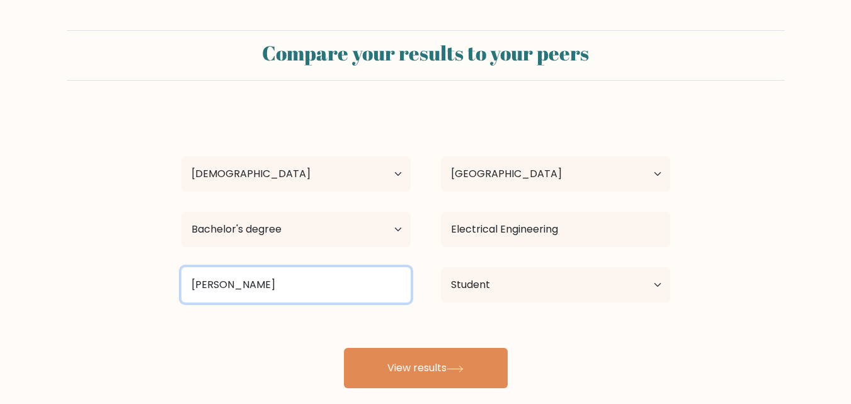
click at [325, 285] on input "egert" at bounding box center [295, 284] width 229 height 35
type input "e"
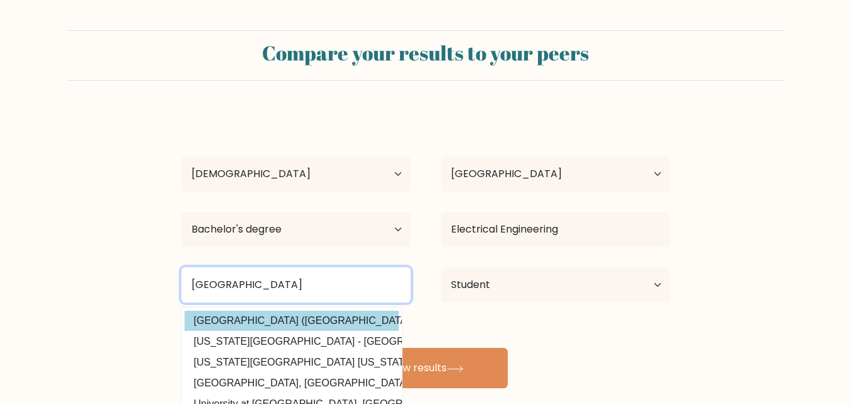
type input "Egerton University"
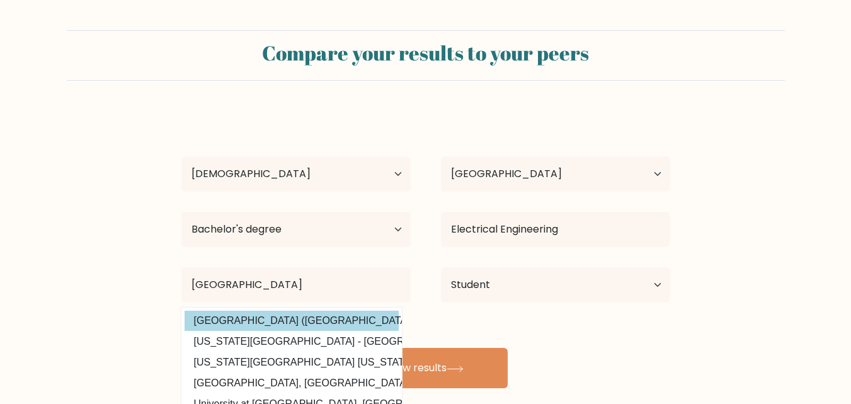
click at [316, 316] on div "ELVIS INYANGALA Age Under 18 years old 18-24 years old 25-34 years old 35-44 ye…" at bounding box center [426, 249] width 504 height 277
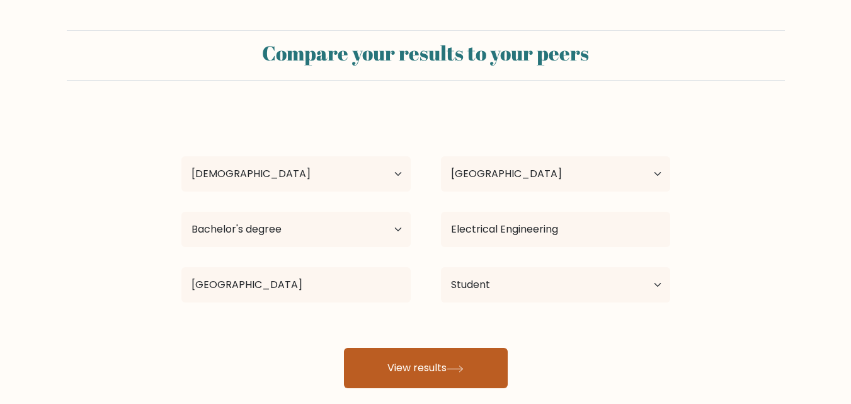
click at [432, 376] on button "View results" at bounding box center [426, 368] width 164 height 40
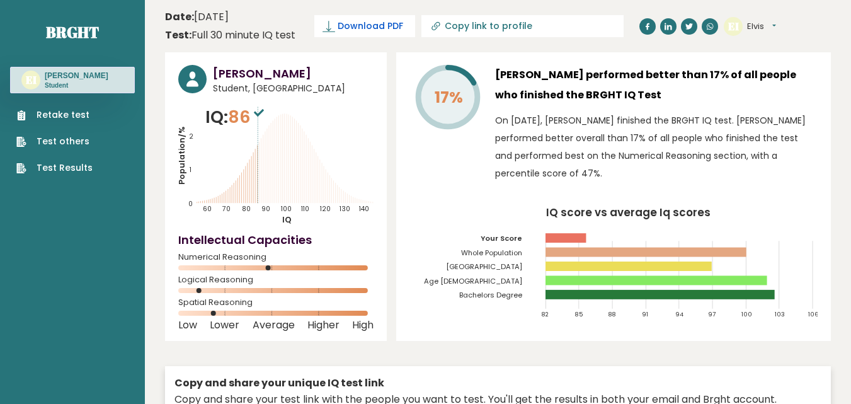
click at [372, 32] on span "Download PDF" at bounding box center [371, 26] width 66 height 13
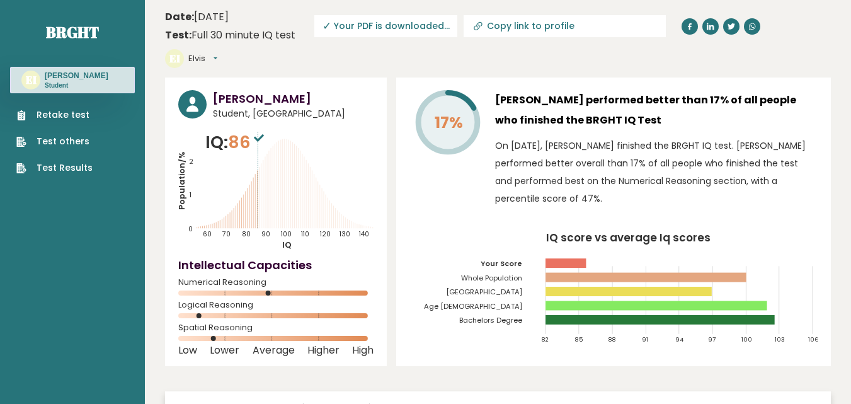
click at [217, 52] on button "Elvis" at bounding box center [202, 58] width 29 height 13
click at [253, 88] on link "Profile" at bounding box center [221, 97] width 64 height 18
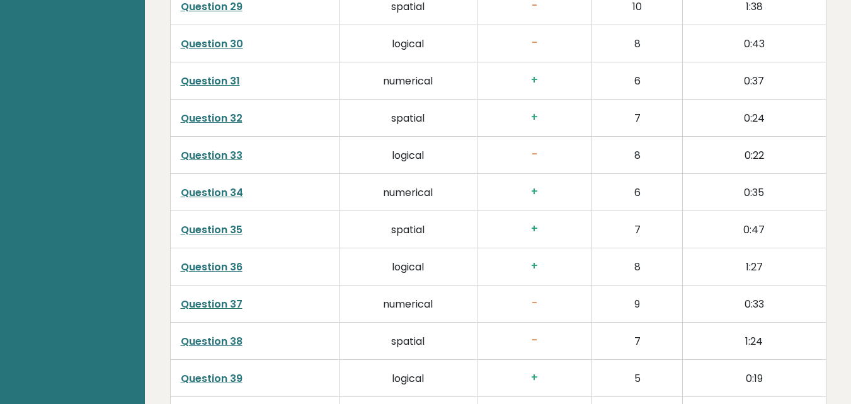
scroll to position [3229, 0]
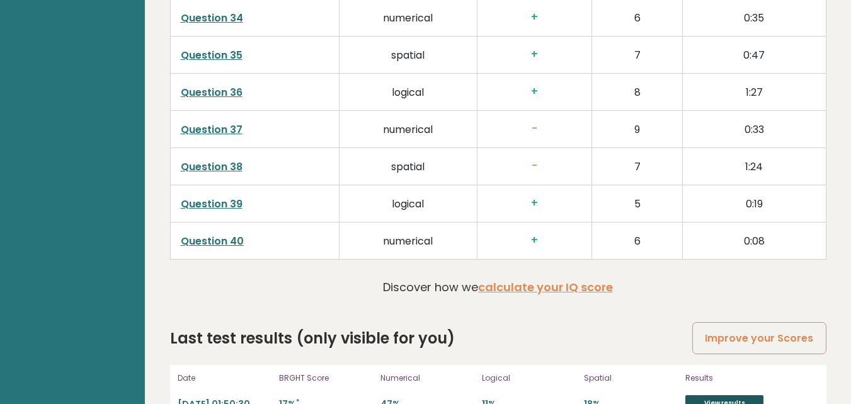
click at [693, 395] on link "View results" at bounding box center [725, 403] width 78 height 16
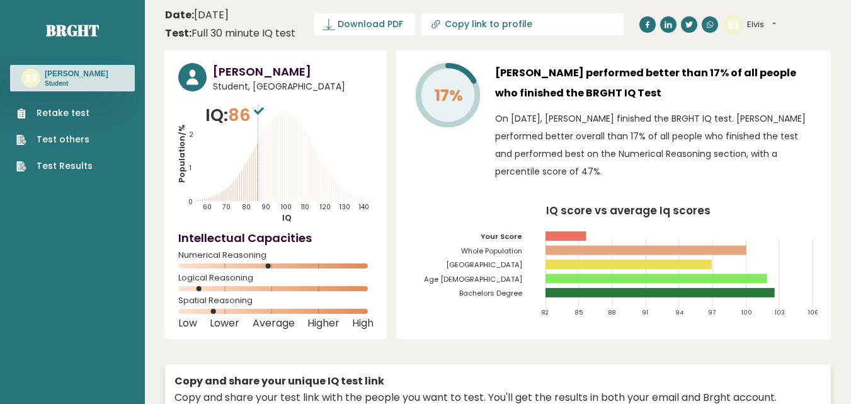
scroll to position [0, 0]
